Goal: Navigation & Orientation: Understand site structure

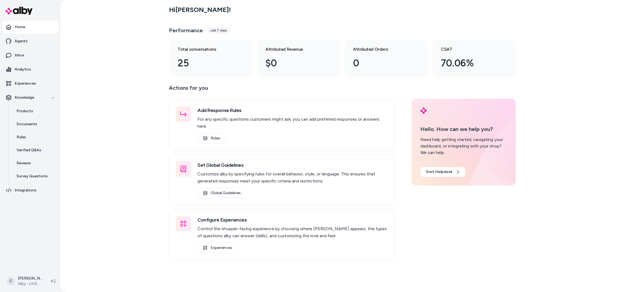
click at [24, 280] on html "Home Agents Inbox Analytics Experiences Knowledge Products Documents Rules Veri…" at bounding box center [312, 146] width 624 height 292
click at [54, 203] on div "Shortcuts ⌘K" at bounding box center [48, 203] width 84 height 13
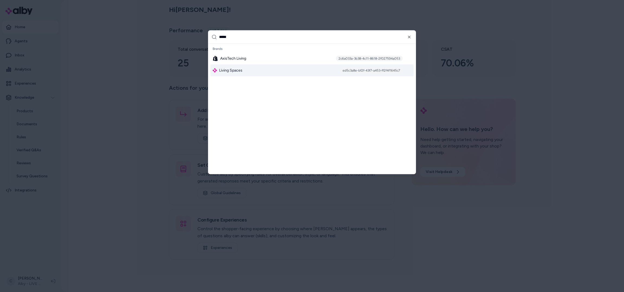
type input "*****"
click at [225, 68] on span "Living Spaces" at bounding box center [230, 69] width 23 height 5
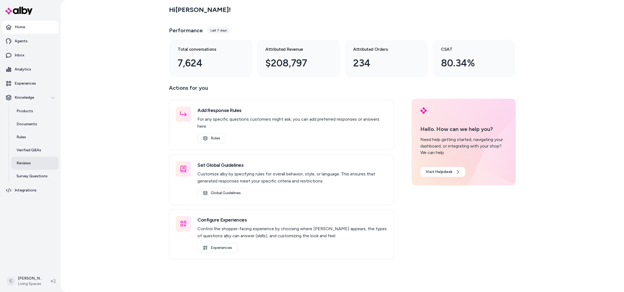
click at [40, 158] on link "Reviews" at bounding box center [34, 163] width 47 height 13
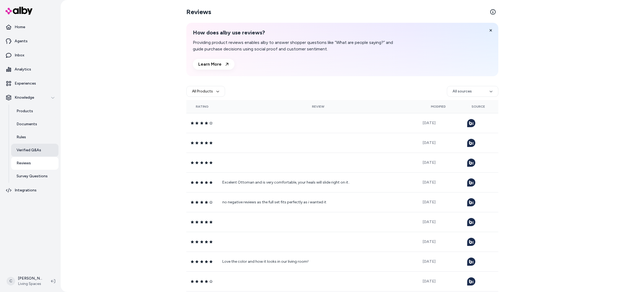
click at [24, 151] on p "Verified Q&As" at bounding box center [29, 149] width 25 height 5
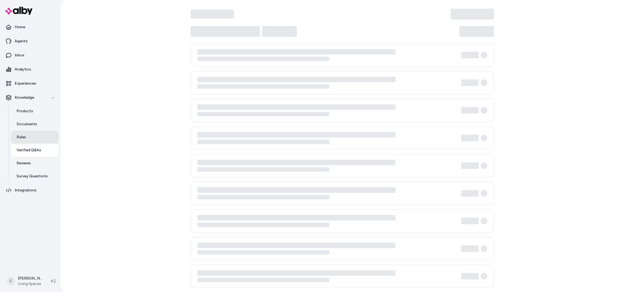
click at [29, 137] on link "Rules" at bounding box center [34, 137] width 47 height 13
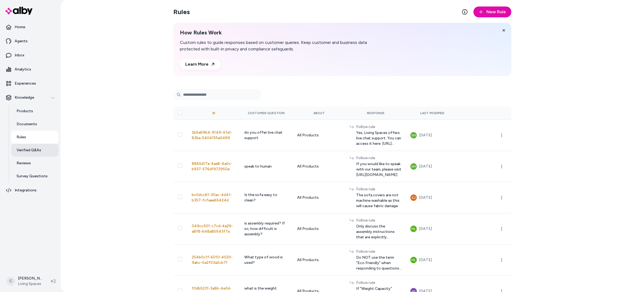
click at [34, 153] on link "Verified Q&As" at bounding box center [34, 150] width 47 height 13
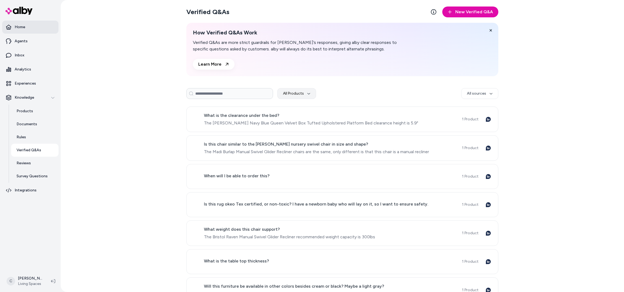
click at [34, 29] on link "Home" at bounding box center [30, 27] width 56 height 13
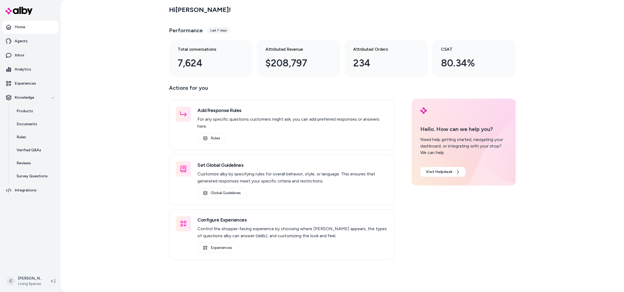
click at [19, 279] on html "Home Agents Inbox Analytics Experiences Knowledge Products Documents Rules Veri…" at bounding box center [312, 146] width 624 height 292
click at [42, 205] on div "Shortcuts ⌘K" at bounding box center [48, 203] width 84 height 13
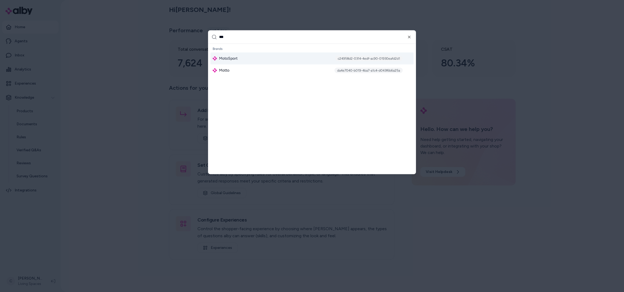
type input "****"
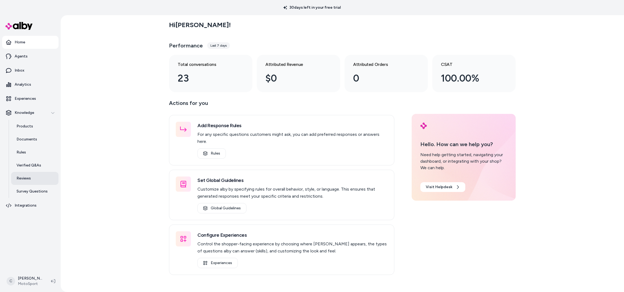
click at [27, 176] on p "Reviews" at bounding box center [24, 178] width 14 height 5
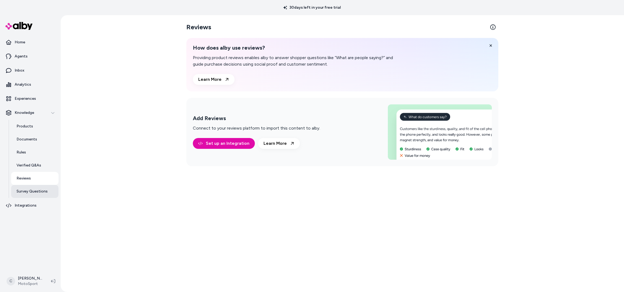
click at [24, 187] on link "Survey Questions" at bounding box center [34, 191] width 47 height 13
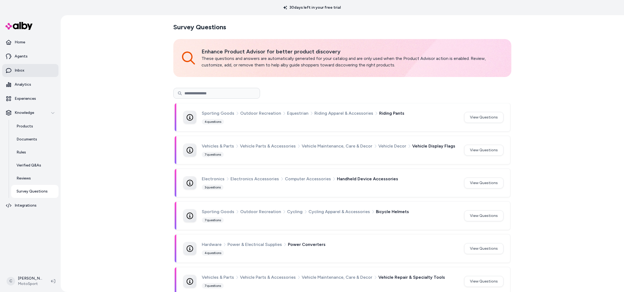
click at [28, 67] on link "Inbox" at bounding box center [30, 70] width 56 height 13
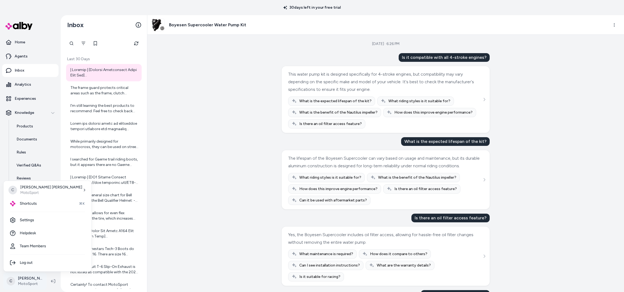
click at [23, 282] on html "30 days left in your free trial Home Agents Inbox Analytics Experiences Knowled…" at bounding box center [312, 146] width 624 height 292
click at [30, 206] on div "Shortcuts ⌘K" at bounding box center [48, 203] width 84 height 13
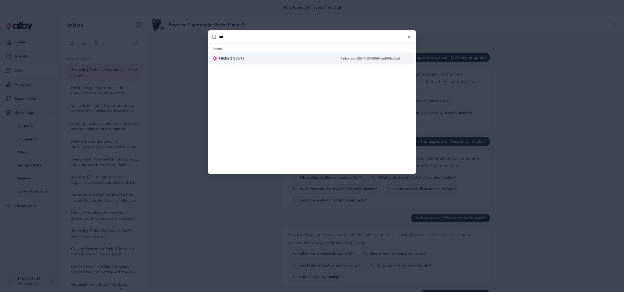
type input "****"
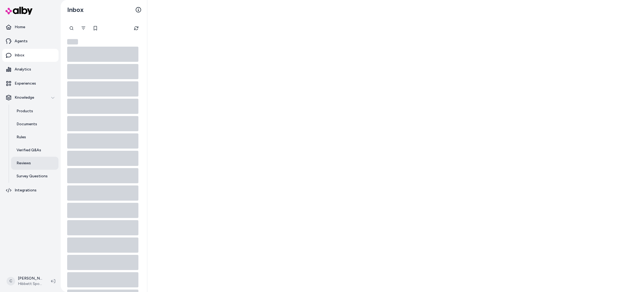
click at [33, 161] on link "Reviews" at bounding box center [34, 163] width 47 height 13
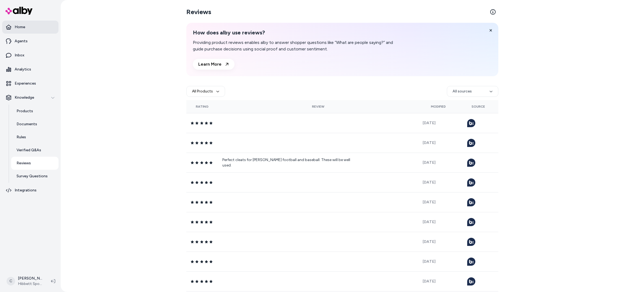
click at [27, 30] on link "Home" at bounding box center [30, 27] width 56 height 13
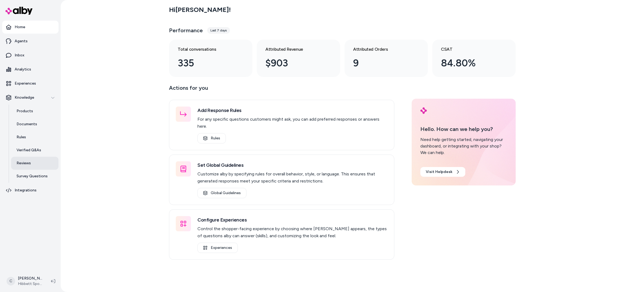
click at [31, 163] on link "Reviews" at bounding box center [34, 163] width 47 height 13
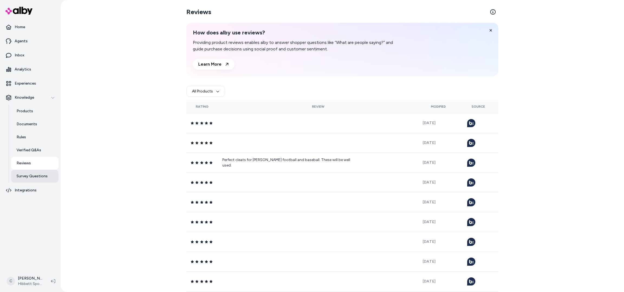
click at [29, 174] on p "Survey Questions" at bounding box center [32, 175] width 31 height 5
click at [34, 152] on p "Verified Q&As" at bounding box center [29, 149] width 25 height 5
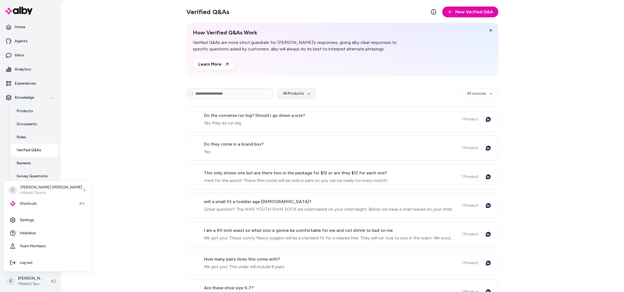
click at [36, 274] on html "Home Agents Inbox Analytics Experiences Knowledge Products Documents Rules Veri…" at bounding box center [312, 146] width 624 height 292
click at [55, 200] on div "Shortcuts ⌘K" at bounding box center [48, 203] width 84 height 13
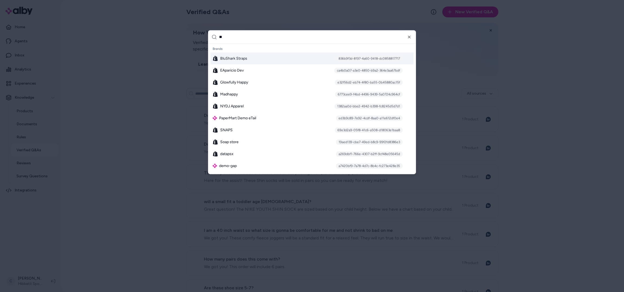
type input "*"
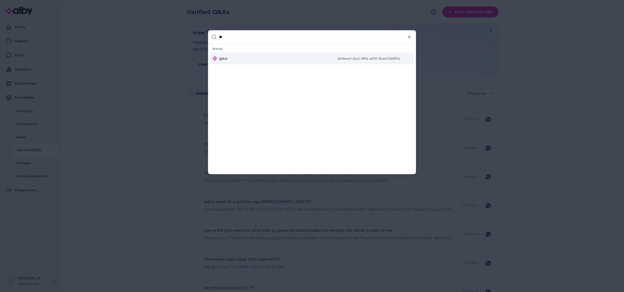
type input "***"
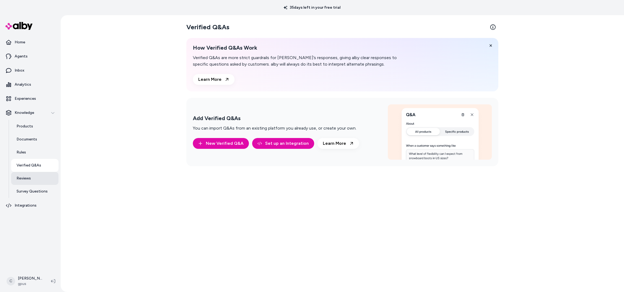
click at [17, 178] on p "Reviews" at bounding box center [24, 178] width 14 height 5
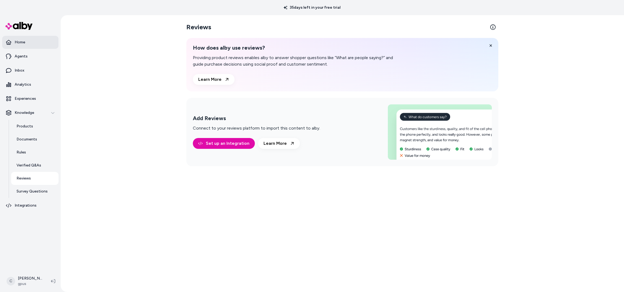
click at [26, 36] on link "Home" at bounding box center [30, 42] width 56 height 13
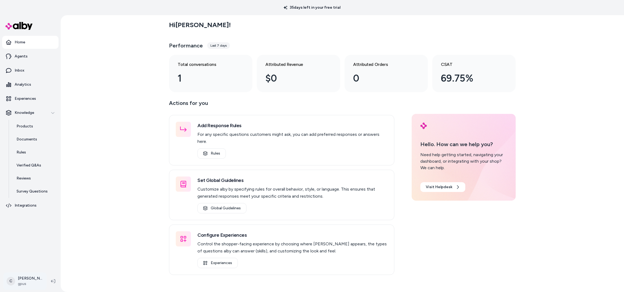
click at [25, 282] on html "35 days left in your free trial Home Agents Inbox Analytics Experiences Knowled…" at bounding box center [312, 146] width 624 height 292
click at [27, 207] on div "Shortcuts ⌘K" at bounding box center [48, 203] width 84 height 13
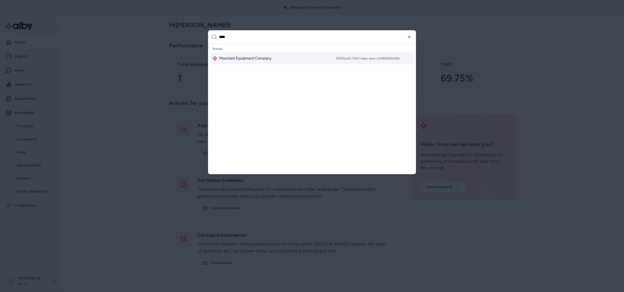
type input "*****"
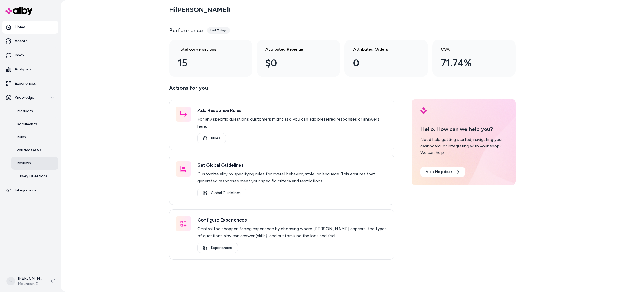
click at [26, 163] on p "Reviews" at bounding box center [24, 162] width 14 height 5
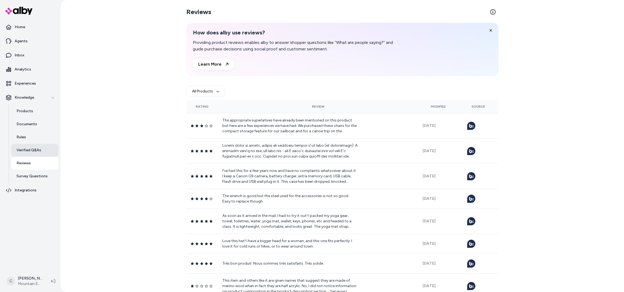
click at [26, 154] on link "Verified Q&As" at bounding box center [34, 150] width 47 height 13
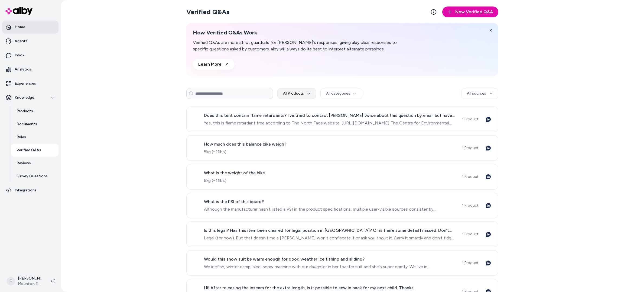
click at [28, 25] on link "Home" at bounding box center [30, 27] width 56 height 13
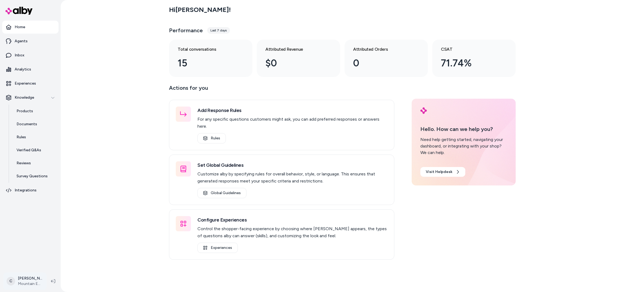
click at [25, 279] on html "Home Agents Inbox Analytics Experiences Knowledge Products Documents Rules Veri…" at bounding box center [312, 146] width 624 height 292
click at [44, 203] on div "Shortcuts ⌘K" at bounding box center [48, 203] width 84 height 13
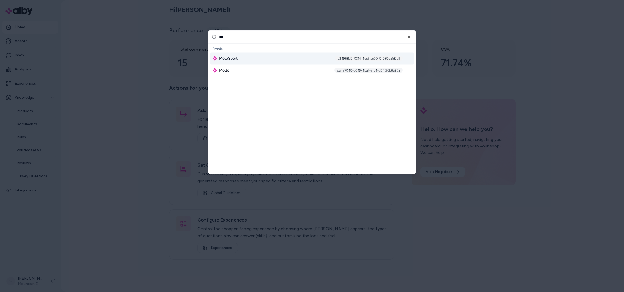
type input "****"
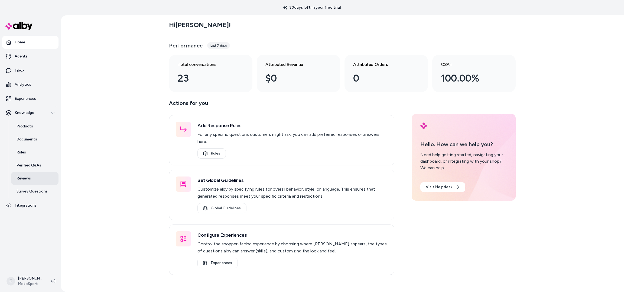
click at [33, 178] on link "Reviews" at bounding box center [34, 178] width 47 height 13
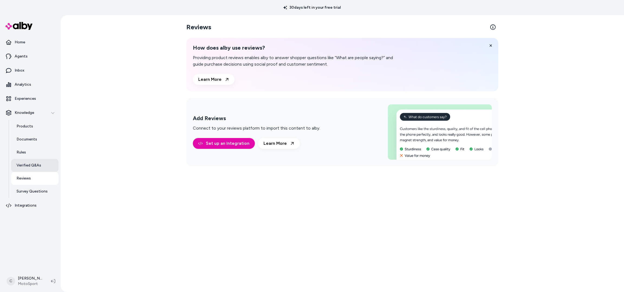
click at [28, 166] on p "Verified Q&As" at bounding box center [29, 165] width 25 height 5
